Goal: Navigation & Orientation: Find specific page/section

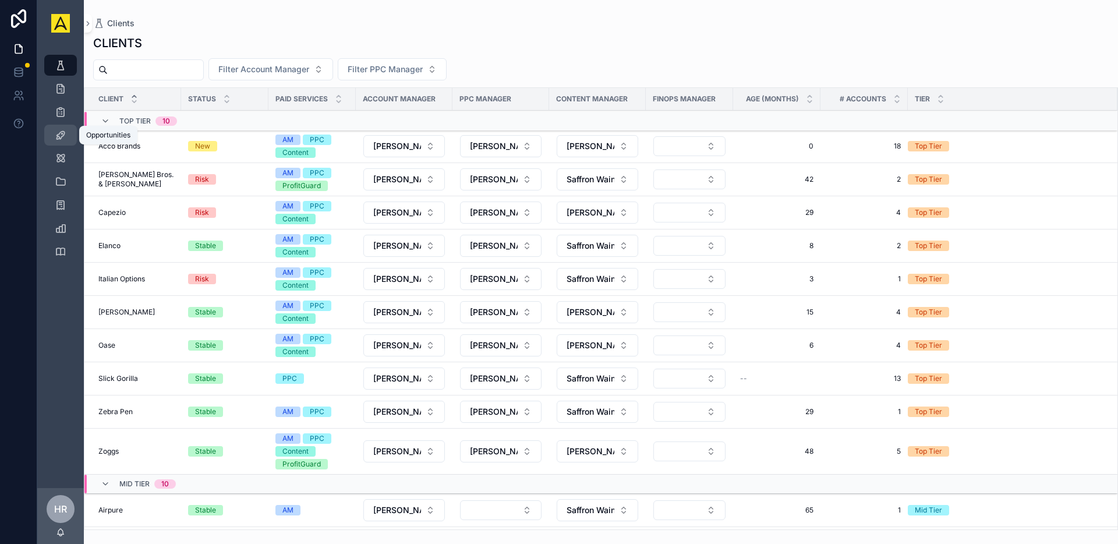
click at [62, 136] on icon "scrollable content" at bounding box center [61, 135] width 12 height 12
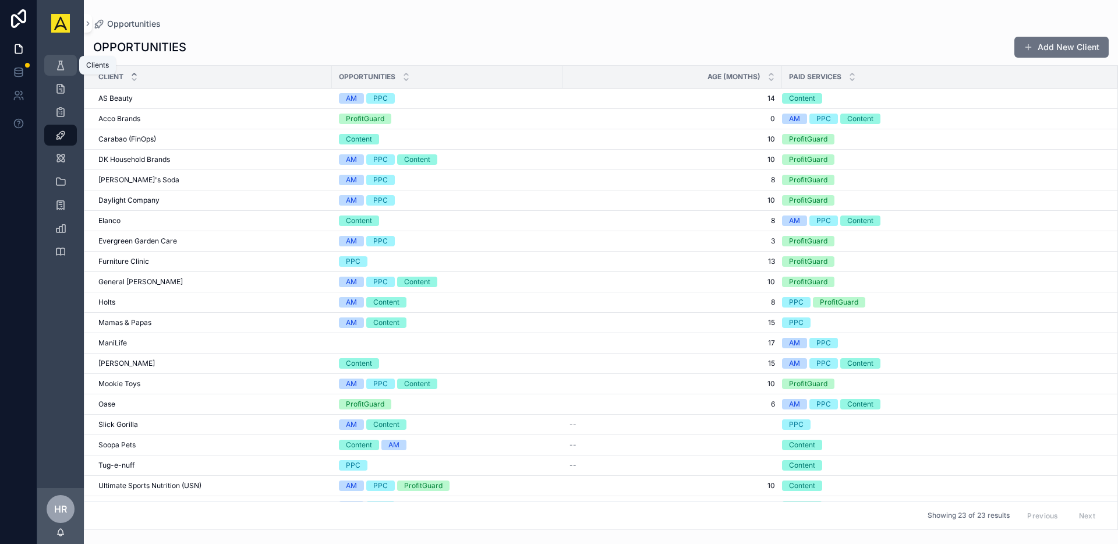
click at [61, 63] on icon "scrollable content" at bounding box center [61, 65] width 12 height 12
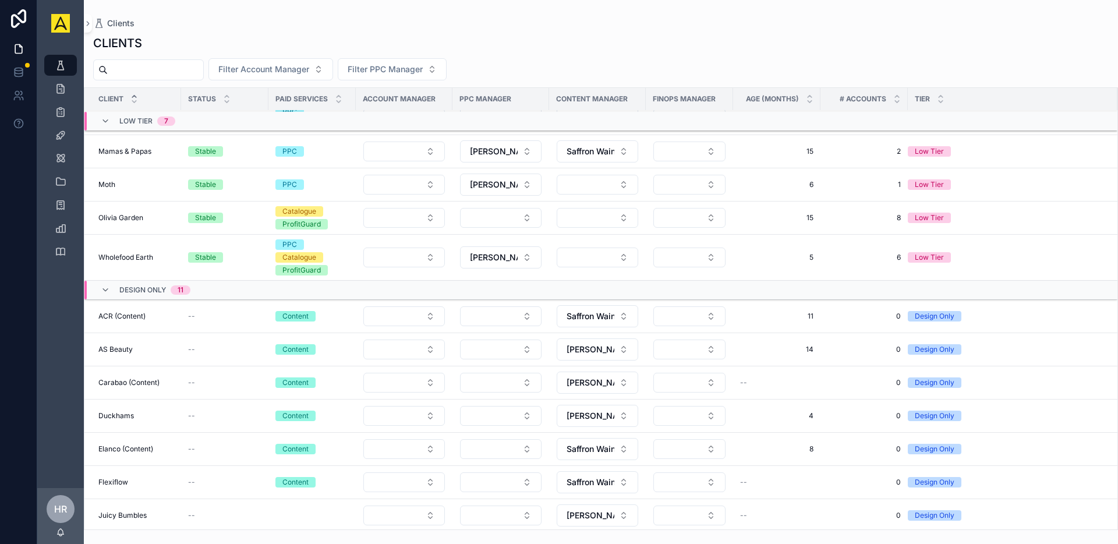
scroll to position [958, 0]
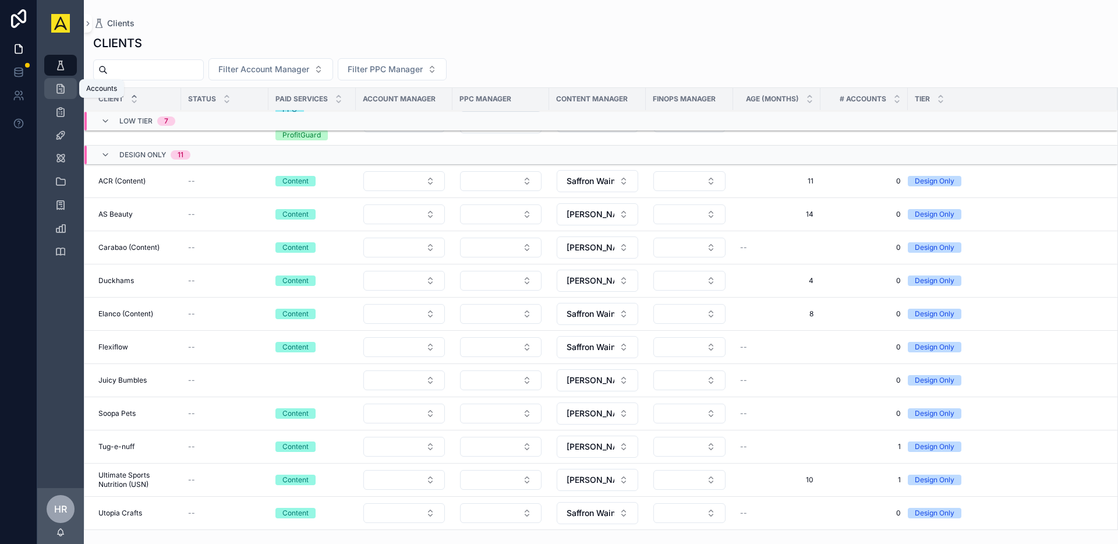
click at [58, 94] on icon "scrollable content" at bounding box center [61, 89] width 12 height 12
